Goal: Find specific page/section

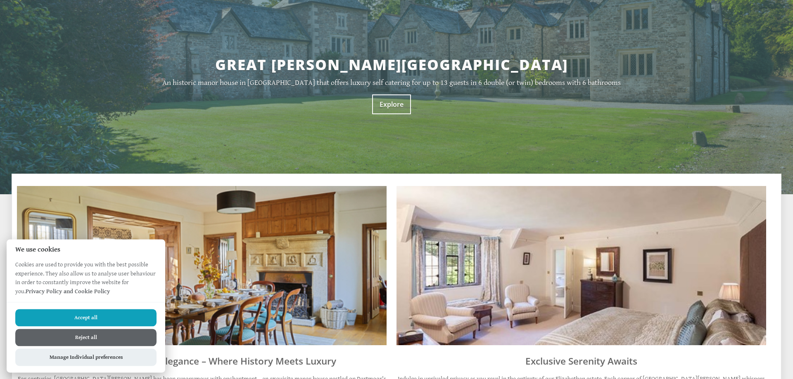
scroll to position [211, 0]
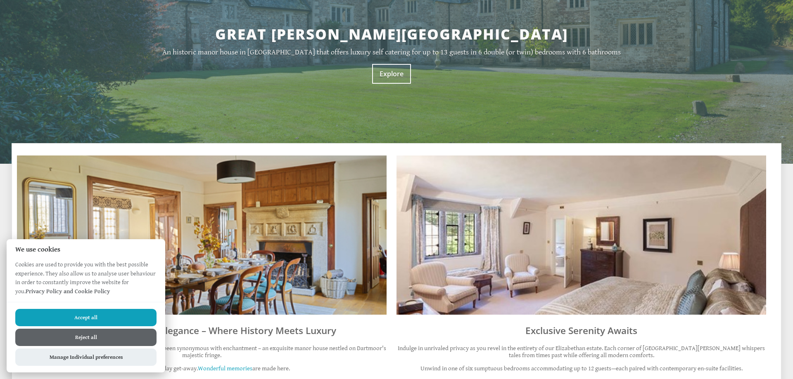
click at [109, 315] on button "Accept all" at bounding box center [85, 317] width 141 height 17
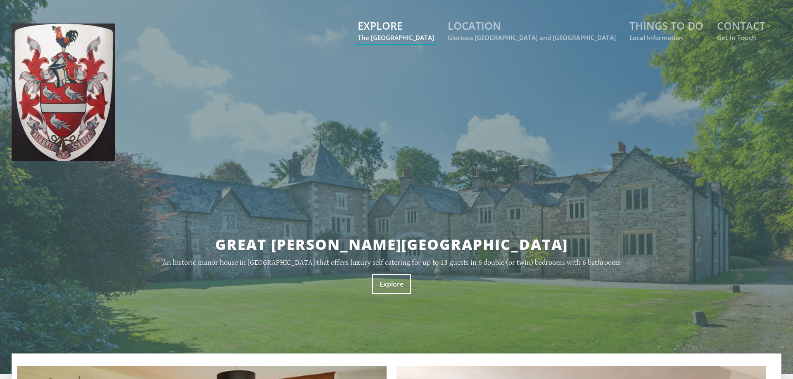
click at [434, 29] on link "EXPLORE The Manor House" at bounding box center [396, 30] width 76 height 23
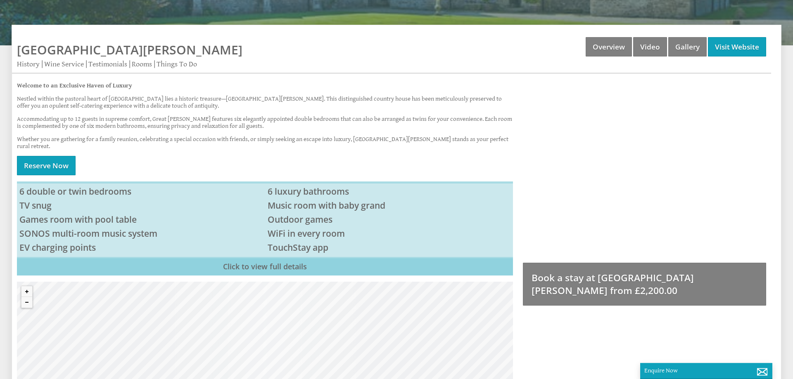
scroll to position [337, 0]
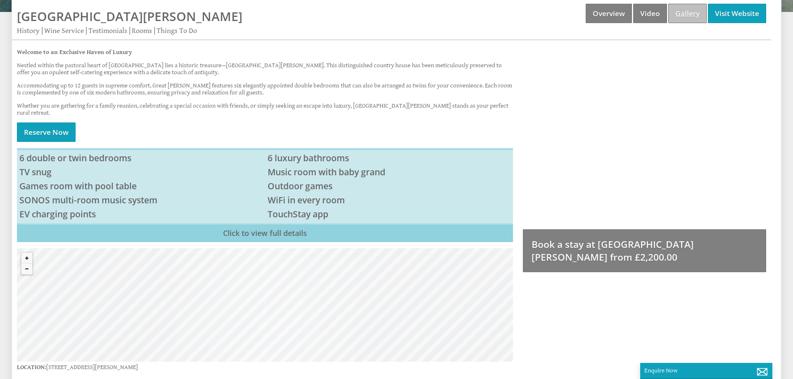
click at [684, 13] on link "Gallery" at bounding box center [687, 13] width 38 height 19
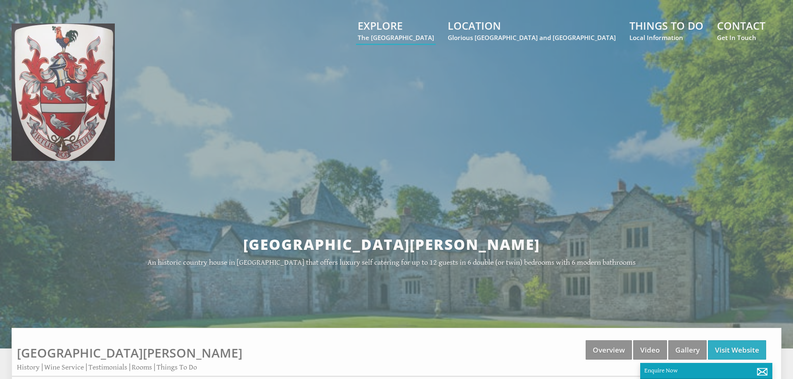
scroll to position [337, 0]
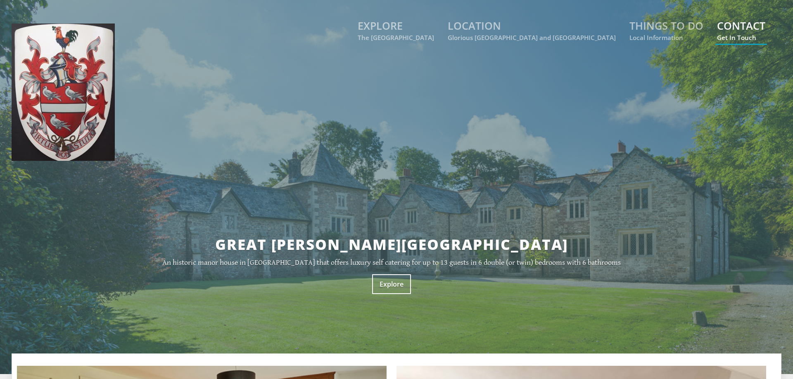
click at [732, 26] on link "CONTACT Get In Touch" at bounding box center [741, 30] width 48 height 23
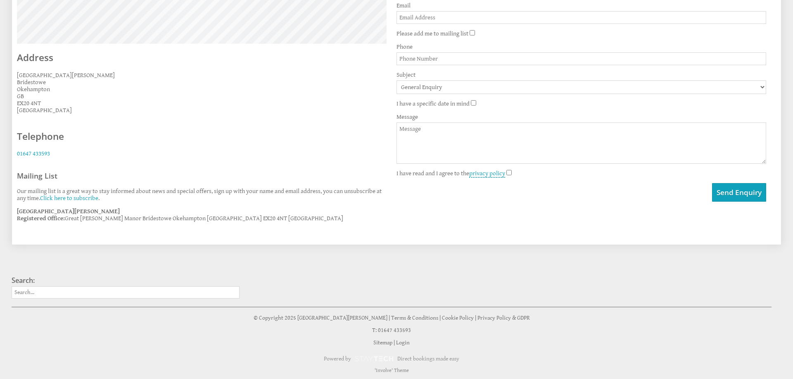
scroll to position [424, 0]
